Goal: Information Seeking & Learning: Learn about a topic

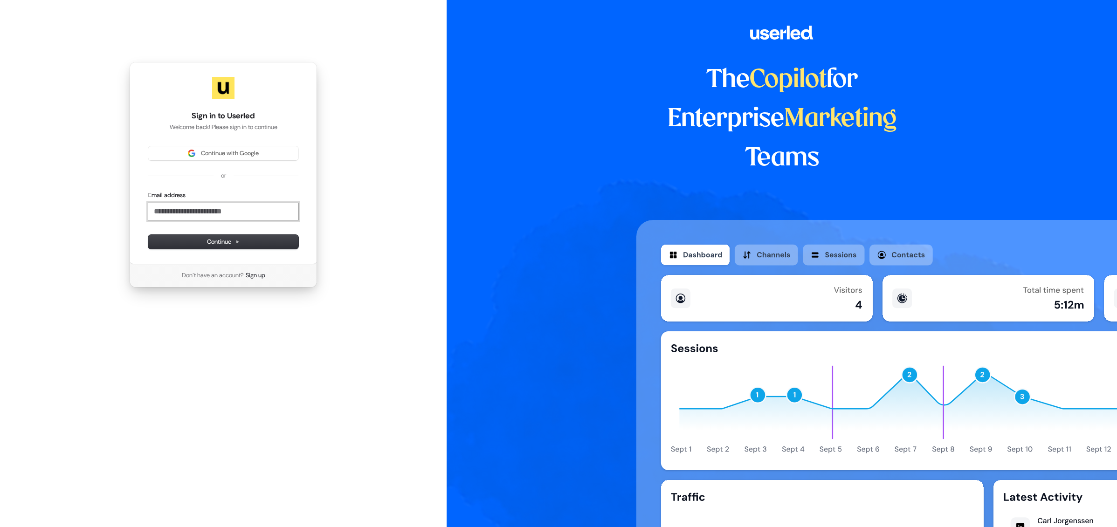
click at [200, 216] on input "Email address" at bounding box center [223, 211] width 150 height 17
click at [221, 216] on input "Email address" at bounding box center [223, 211] width 150 height 17
click at [223, 143] on div "Sign in to Userled Welcome back! Please sign in to continue Continue with Googl…" at bounding box center [223, 163] width 187 height 202
click at [221, 155] on span "Continue with Google" at bounding box center [230, 153] width 58 height 8
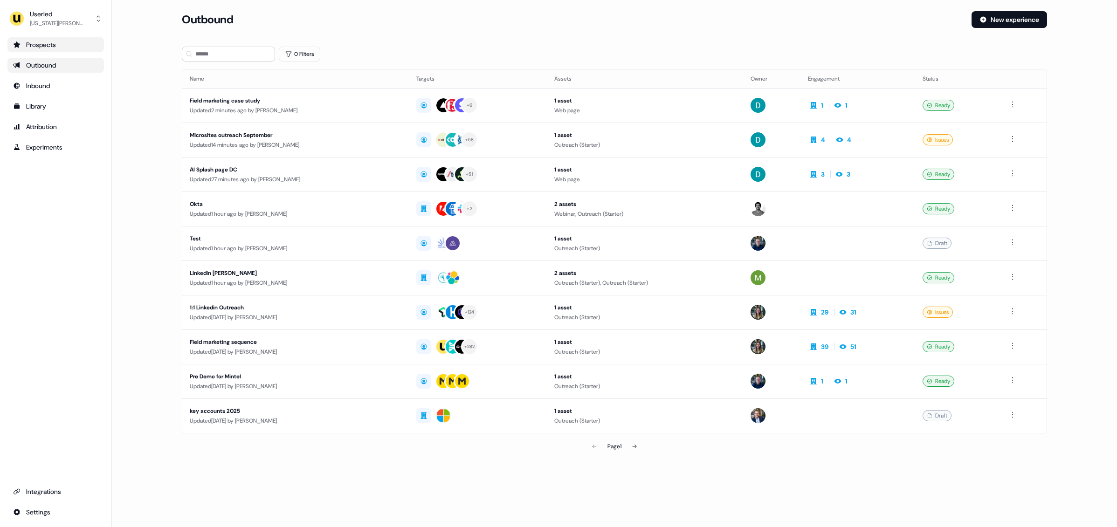
click at [60, 43] on div "Prospects" at bounding box center [55, 44] width 85 height 9
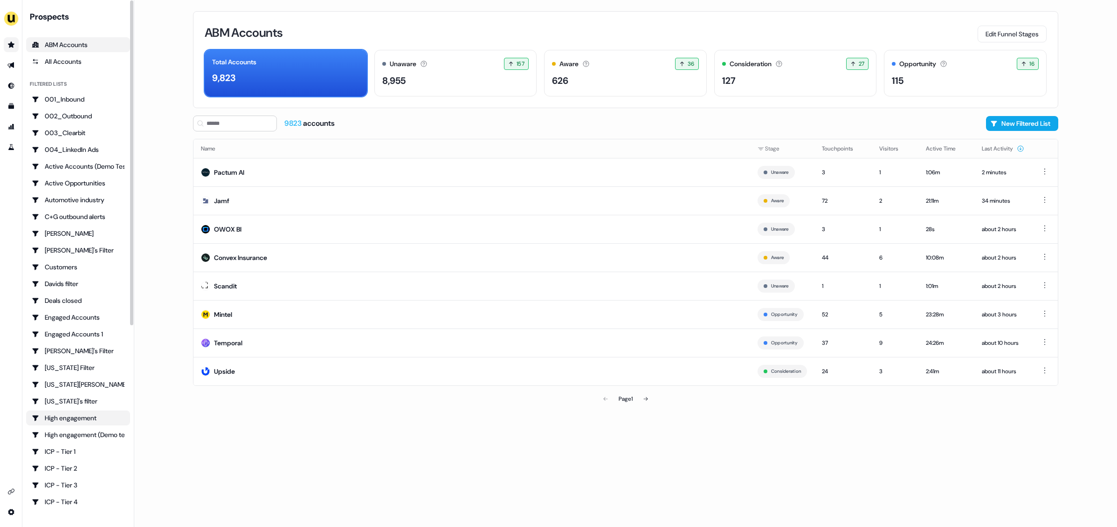
click at [61, 415] on div "High engagement" at bounding box center [78, 418] width 93 height 9
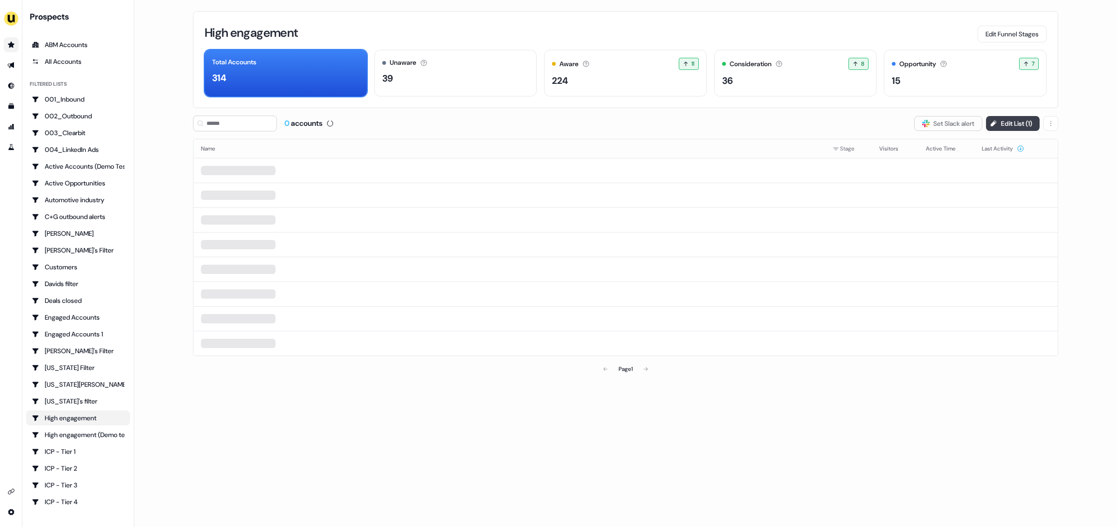
click at [1034, 128] on button "Edit List ( 1 )" at bounding box center [1013, 123] width 54 height 15
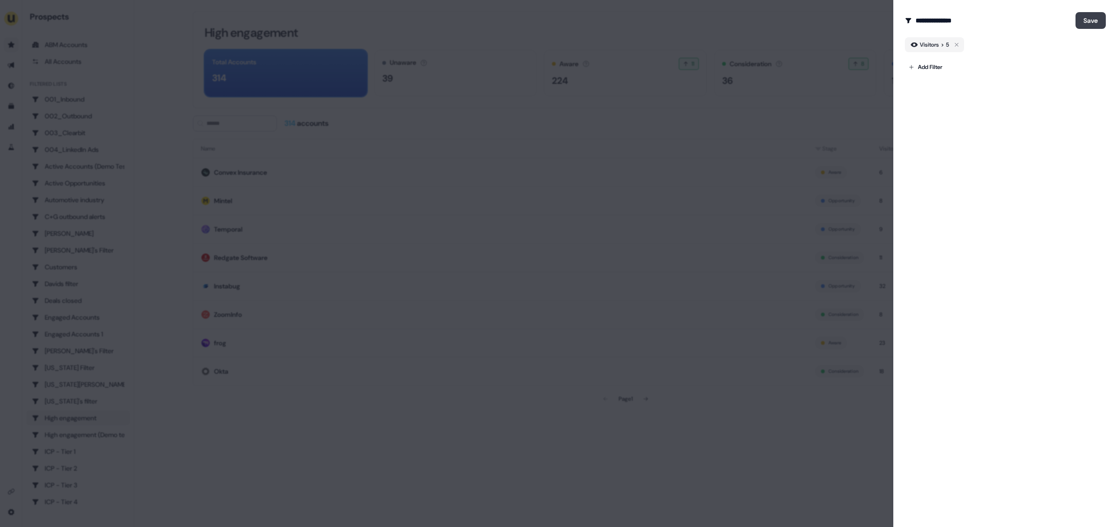
click at [1083, 25] on button "Save" at bounding box center [1090, 20] width 30 height 17
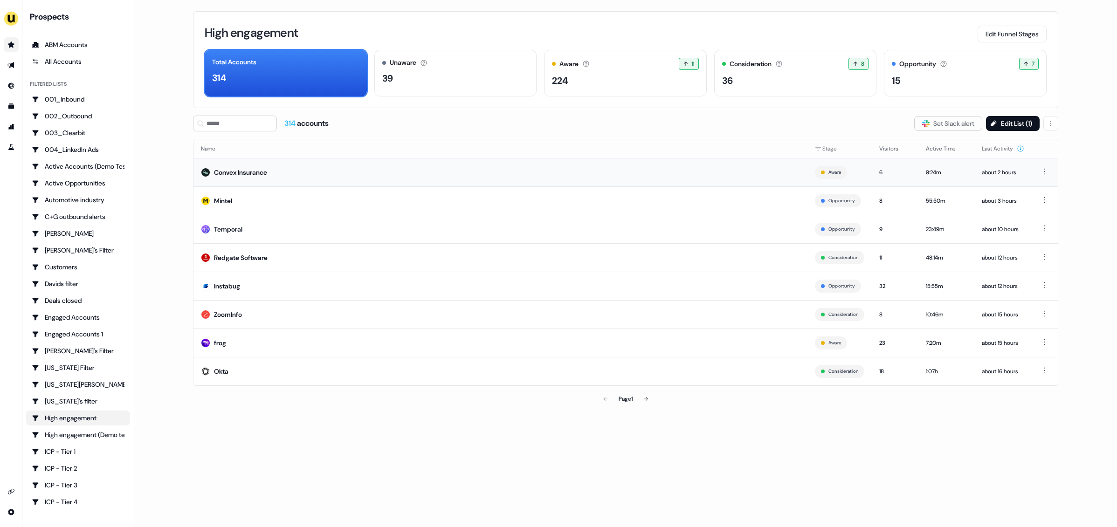
click at [671, 171] on td "Convex Insurance" at bounding box center [500, 172] width 614 height 28
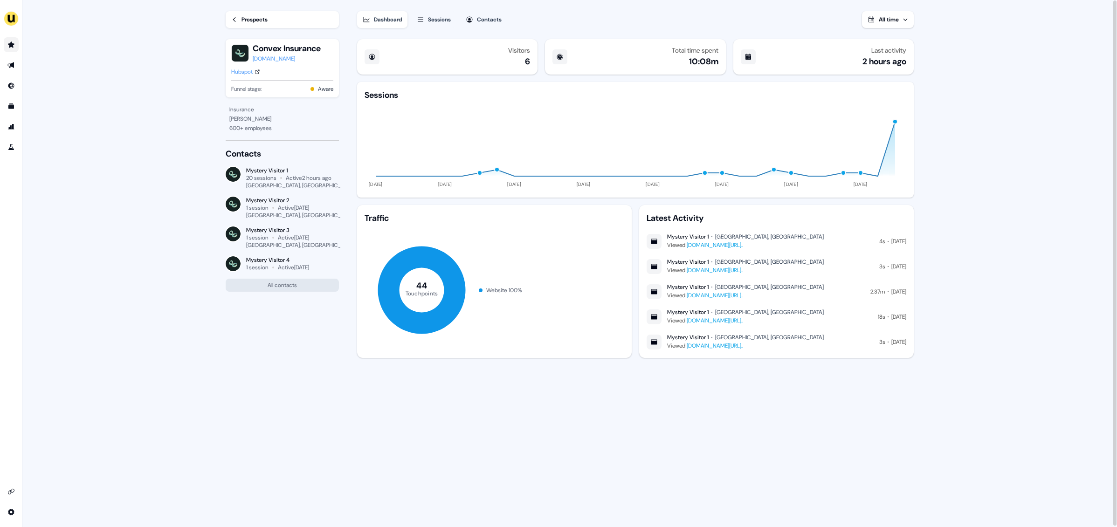
click at [262, 61] on div "convexin.com" at bounding box center [287, 58] width 68 height 9
click at [441, 4] on div "Dashboard Sessions Contacts All time" at bounding box center [635, 14] width 557 height 28
click at [441, 13] on button "Sessions" at bounding box center [433, 19] width 45 height 17
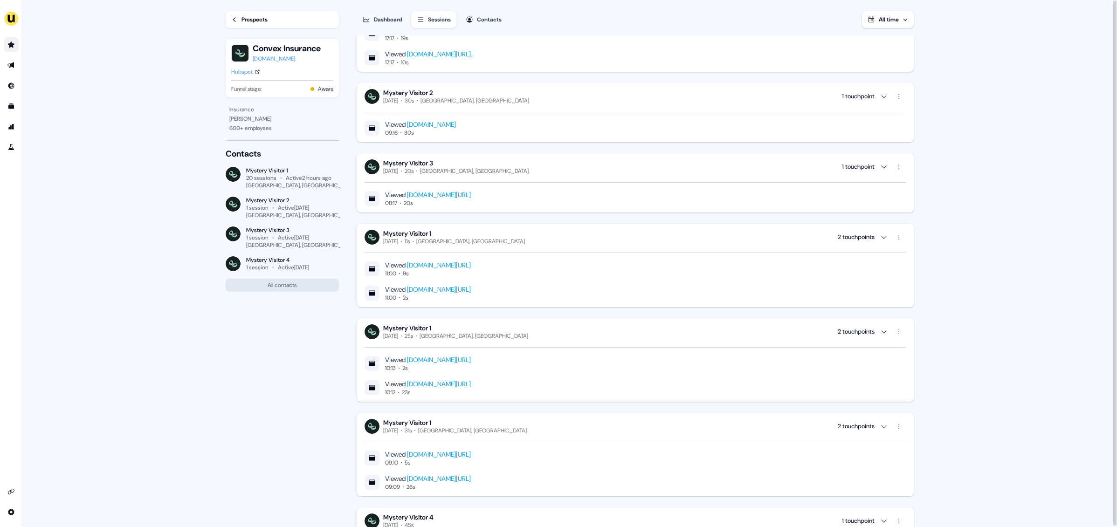
scroll to position [1839, 0]
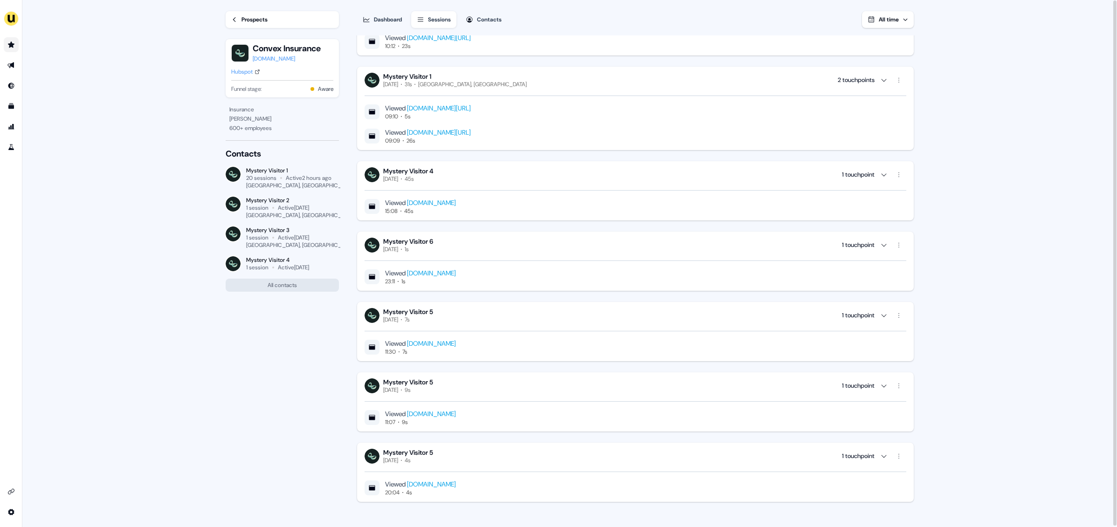
click at [275, 56] on div "convexin.com" at bounding box center [287, 58] width 68 height 9
click at [253, 16] on div "Prospects" at bounding box center [254, 18] width 26 height 9
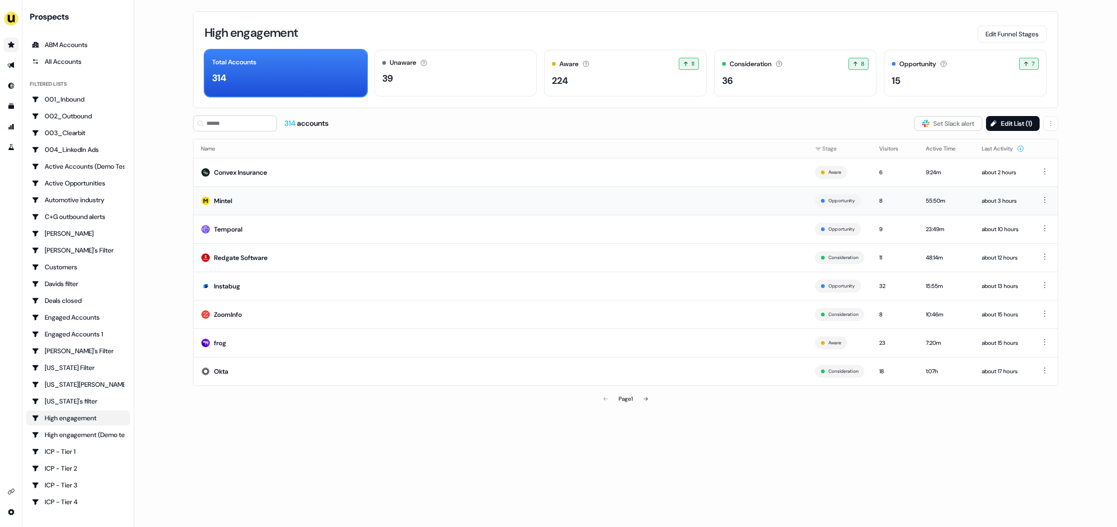
click at [467, 211] on td "Mintel" at bounding box center [500, 200] width 614 height 28
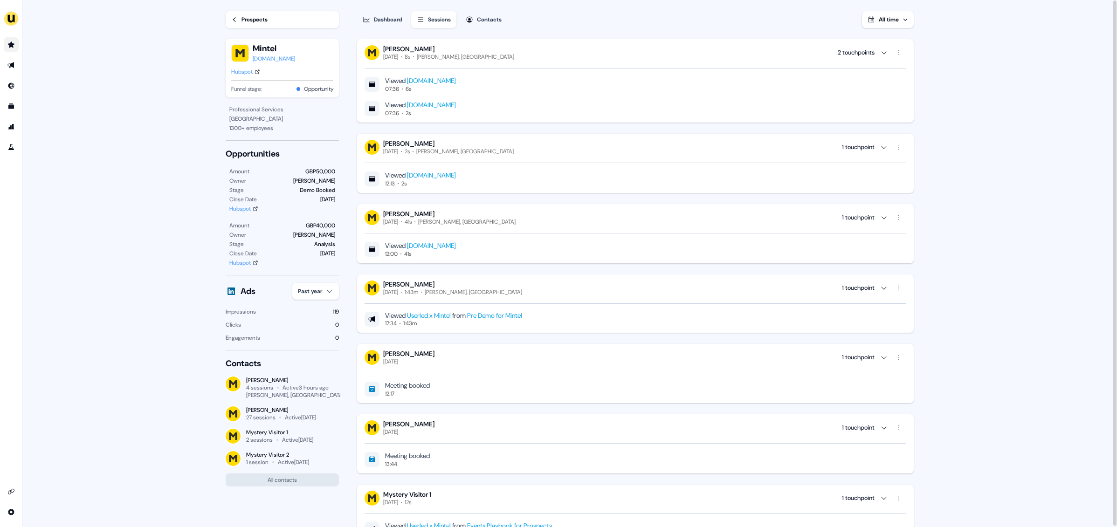
click at [238, 21] on link "Prospects" at bounding box center [282, 19] width 113 height 17
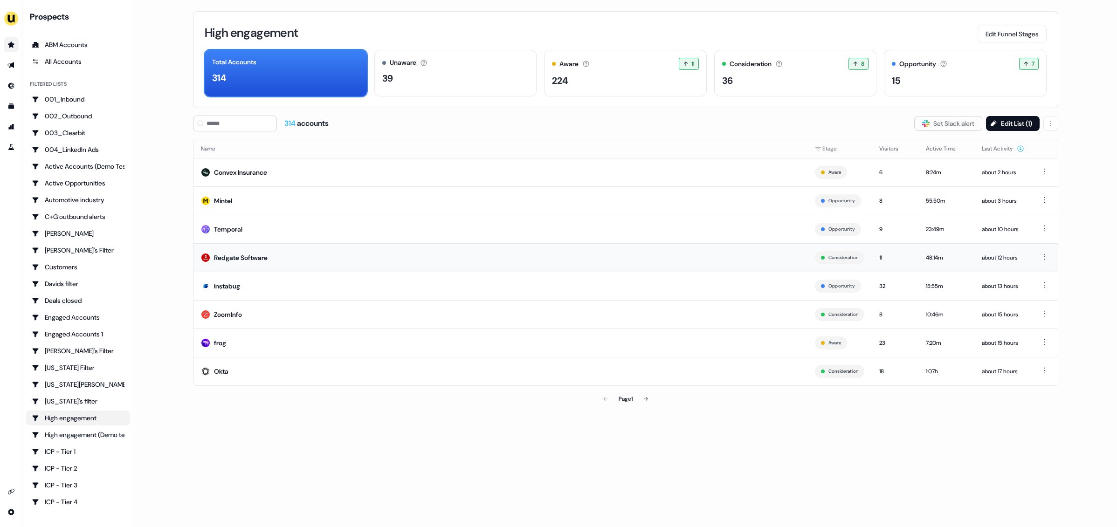
click at [358, 264] on td "Redgate Software" at bounding box center [500, 257] width 614 height 28
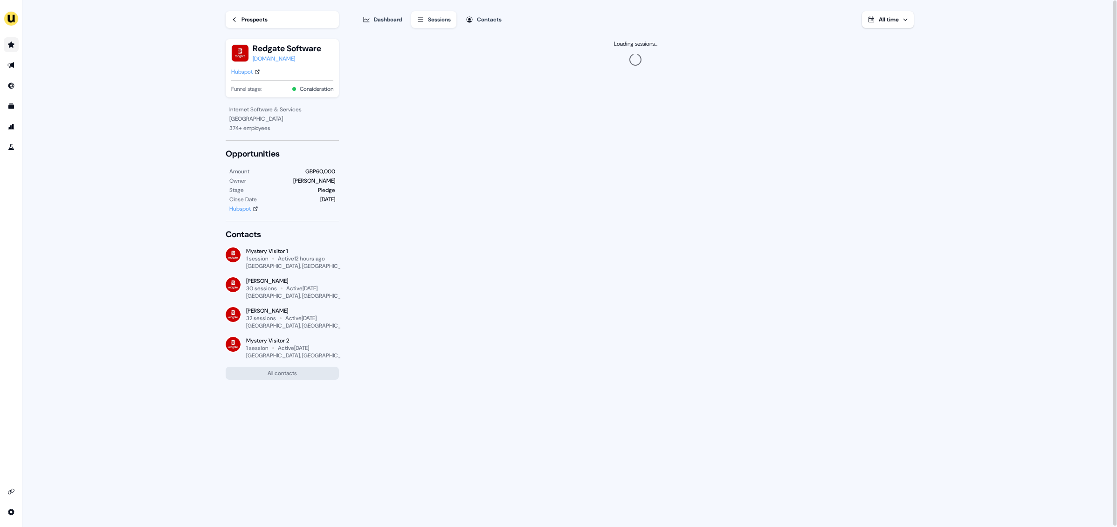
click at [258, 21] on div "Prospects" at bounding box center [254, 19] width 26 height 9
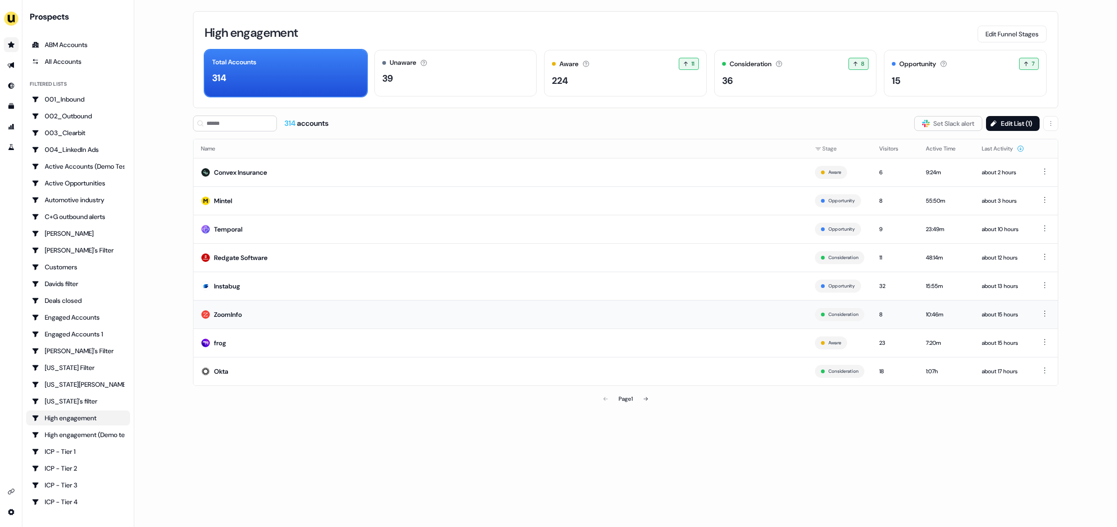
click at [294, 311] on td "ZoomInfo" at bounding box center [500, 314] width 614 height 28
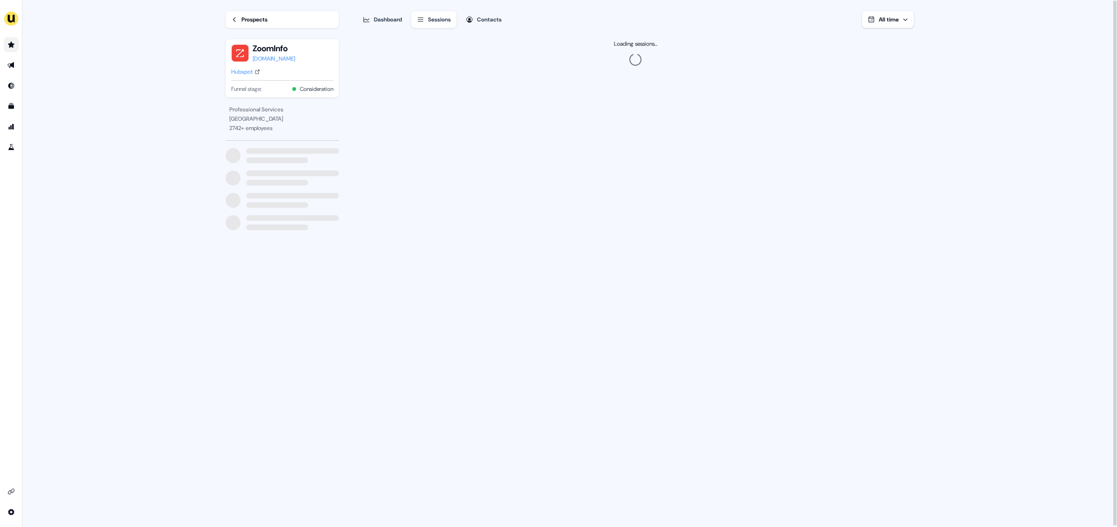
click at [248, 16] on div "Prospects" at bounding box center [254, 19] width 26 height 9
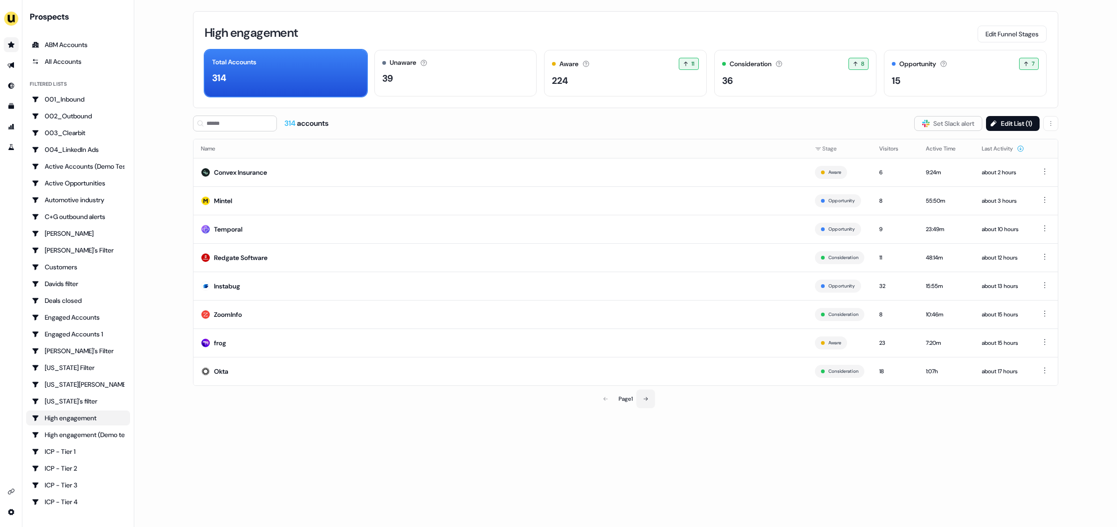
click at [646, 402] on button at bounding box center [645, 399] width 19 height 19
click at [352, 197] on td "Payscale" at bounding box center [500, 200] width 614 height 28
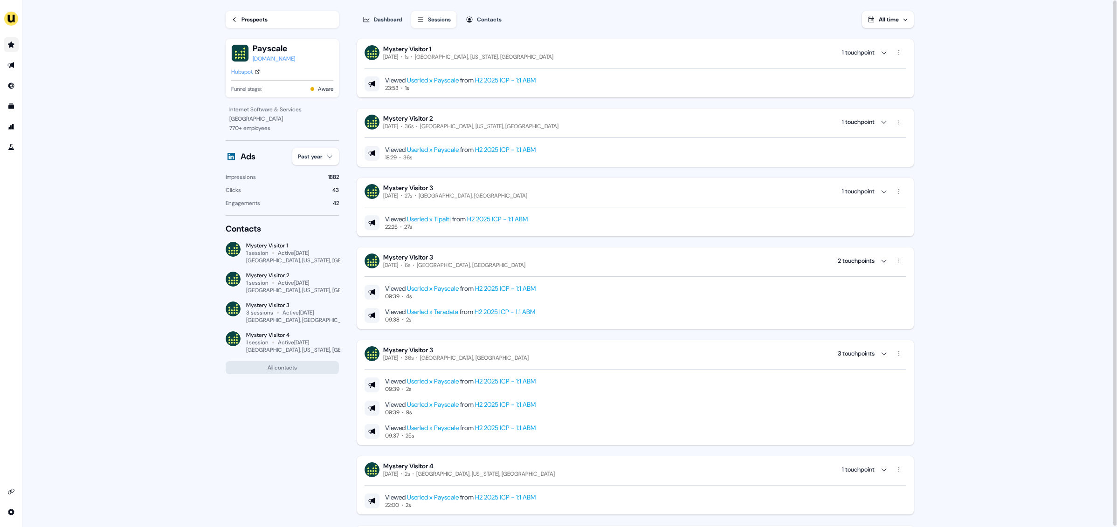
click at [265, 63] on div "payscale.com" at bounding box center [274, 58] width 42 height 9
click at [240, 71] on div "Hubspot" at bounding box center [241, 71] width 21 height 9
